Goal: Obtain resource: Obtain resource

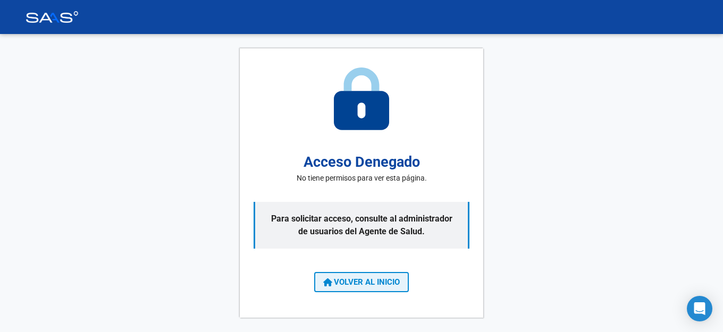
click at [386, 280] on span "VOLVER AL INICIO" at bounding box center [361, 283] width 77 height 10
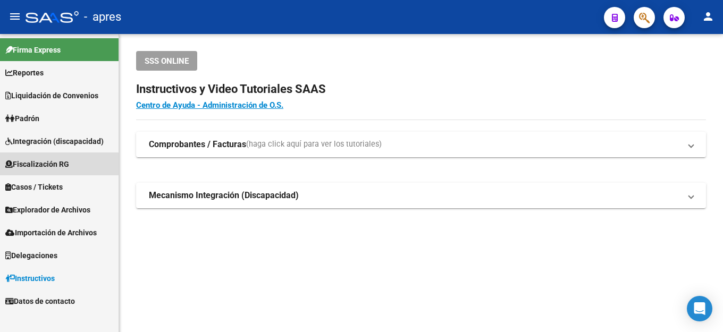
click at [35, 170] on span "Fiscalización RG" at bounding box center [37, 164] width 64 height 12
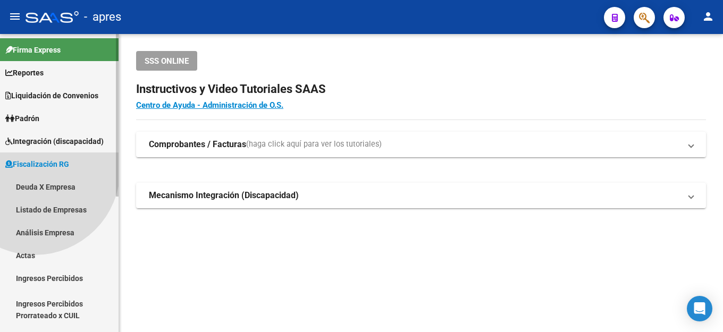
click at [35, 170] on span "Fiscalización RG" at bounding box center [37, 164] width 64 height 12
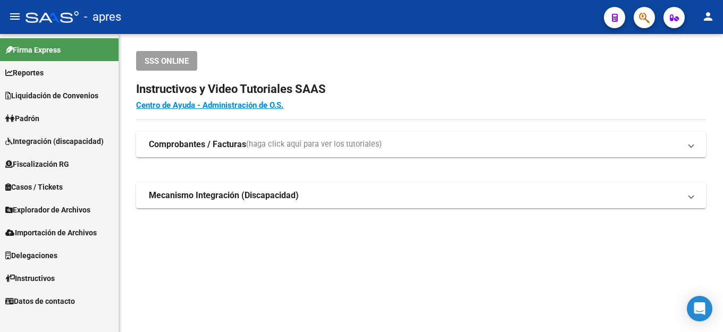
click at [46, 169] on span "Fiscalización RG" at bounding box center [37, 164] width 64 height 12
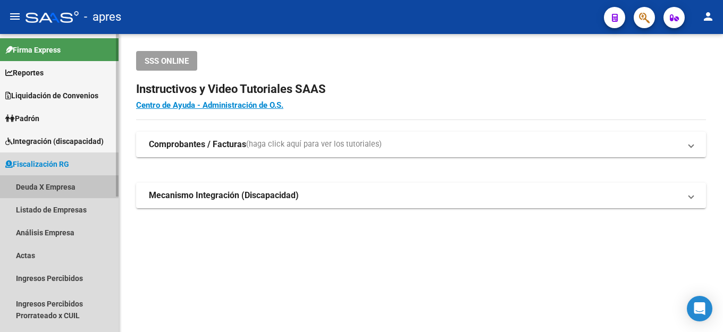
click at [50, 188] on link "Deuda X Empresa" at bounding box center [59, 186] width 119 height 23
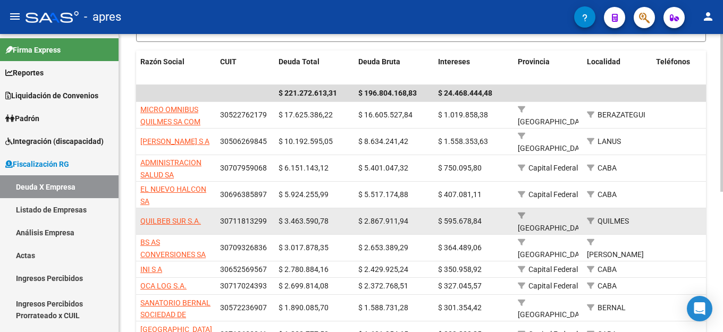
scroll to position [213, 0]
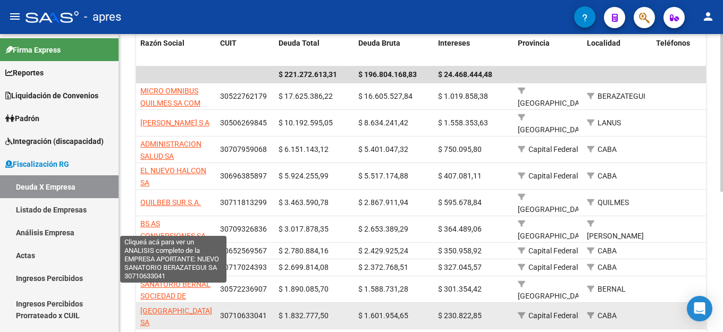
click at [188, 307] on span "[GEOGRAPHIC_DATA] SA" at bounding box center [176, 317] width 72 height 21
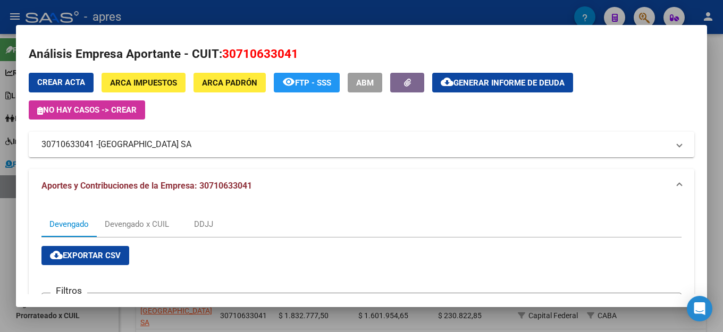
scroll to position [0, 0]
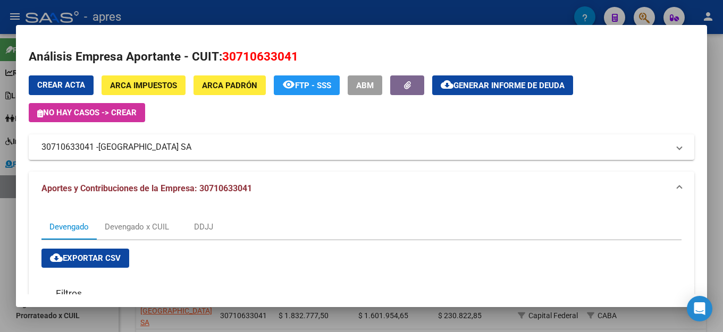
click at [557, 91] on button "cloud_download Generar informe de deuda" at bounding box center [502, 86] width 141 height 20
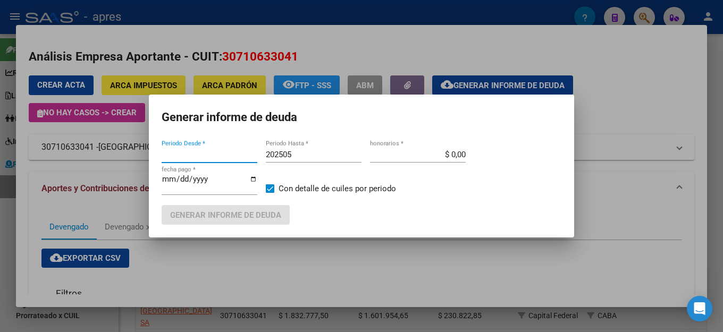
type input "201802"
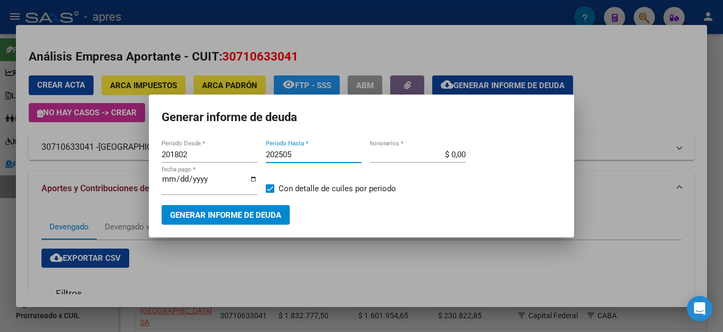
click at [304, 160] on input "202505" at bounding box center [314, 155] width 96 height 10
type input "202507"
click at [246, 213] on span "Generar informe de deuda" at bounding box center [225, 216] width 111 height 10
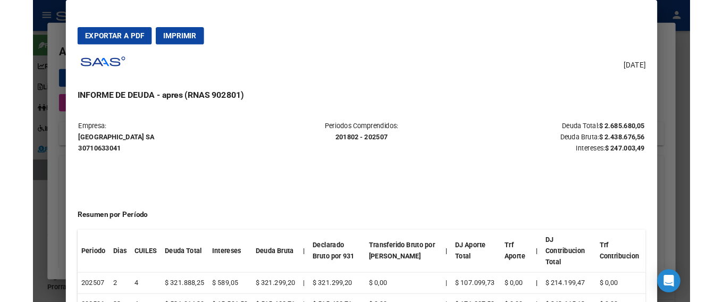
scroll to position [53, 0]
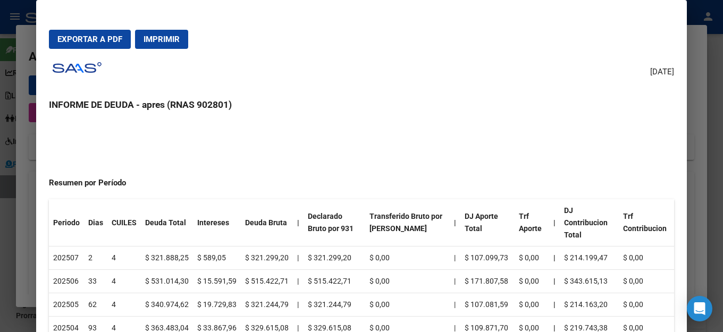
click at [99, 45] on button "Exportar a PDF" at bounding box center [90, 39] width 82 height 19
